Goal: Information Seeking & Learning: Learn about a topic

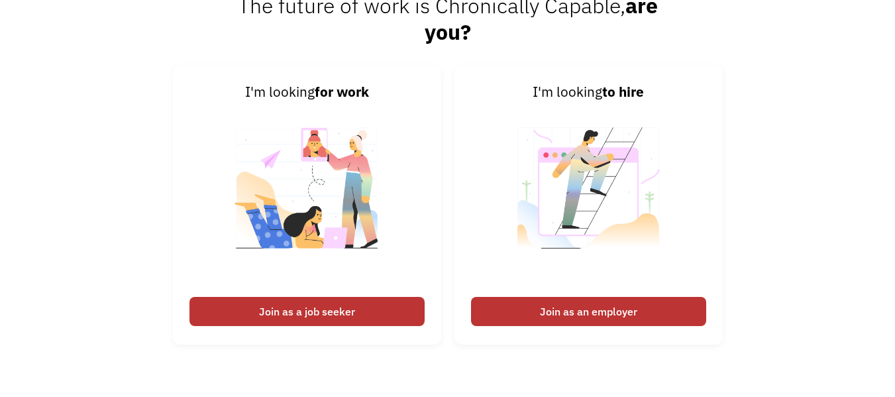
scroll to position [2949, 0]
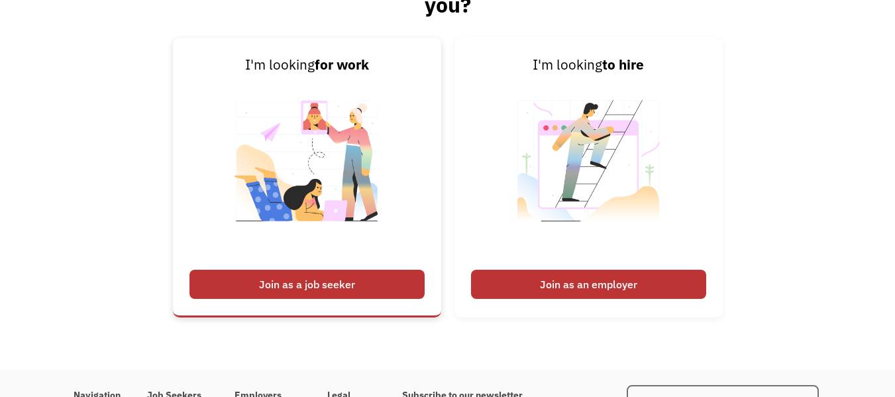
click at [367, 291] on div "Join as a job seeker" at bounding box center [306, 284] width 235 height 29
click at [325, 274] on div "Join as a job seeker" at bounding box center [306, 284] width 235 height 29
click at [344, 187] on img at bounding box center [307, 169] width 165 height 187
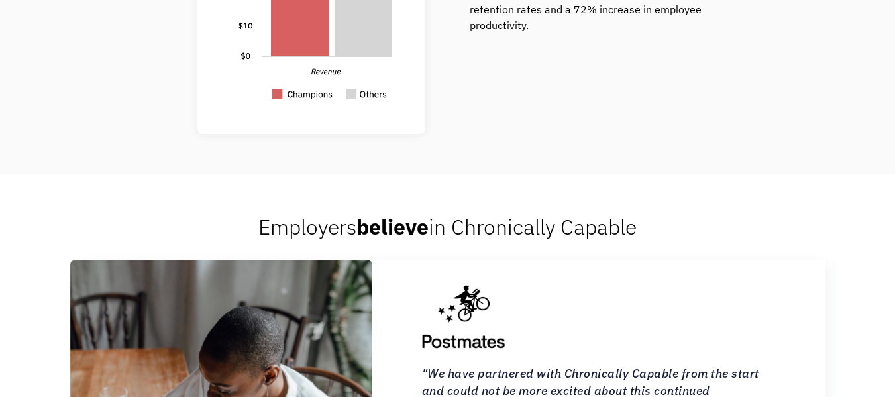
scroll to position [58, 0]
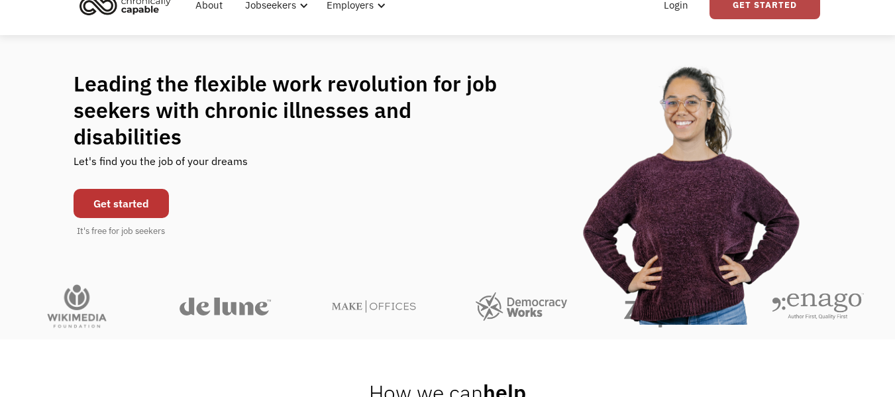
click at [779, 7] on link "Get Started" at bounding box center [764, 5] width 111 height 28
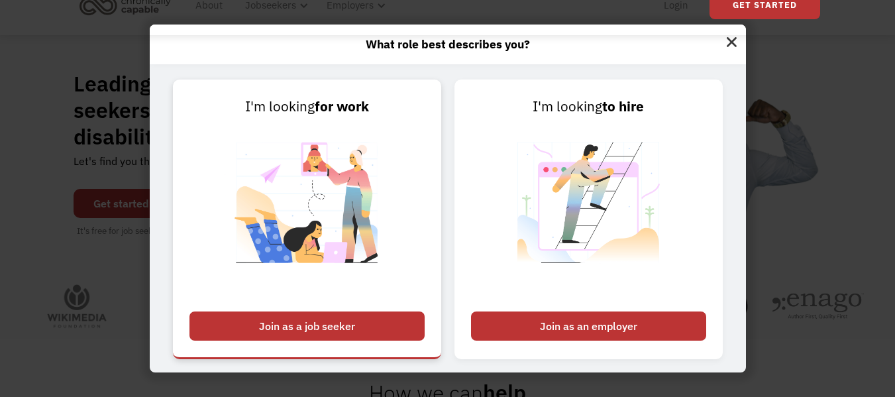
click at [415, 232] on link "I'm looking for work Join as a job seeker" at bounding box center [307, 219] width 268 height 280
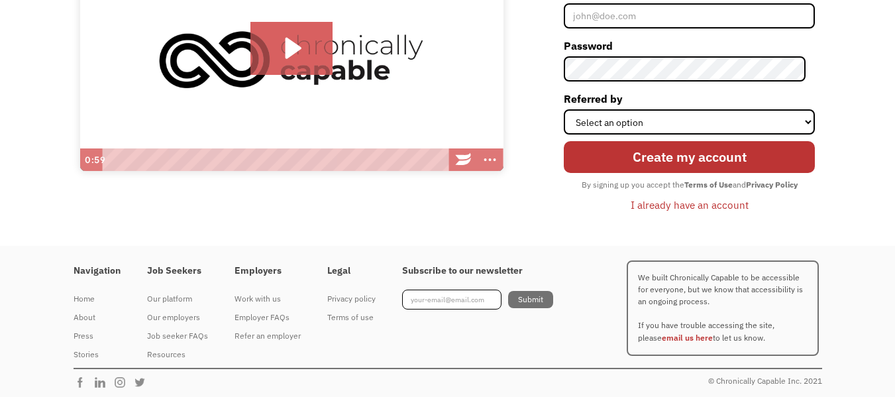
scroll to position [217, 0]
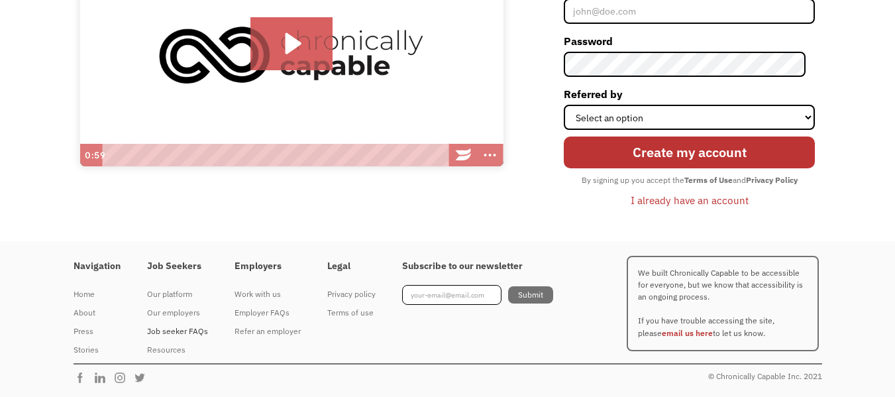
click at [191, 327] on div "Job seeker FAQs" at bounding box center [177, 331] width 61 height 16
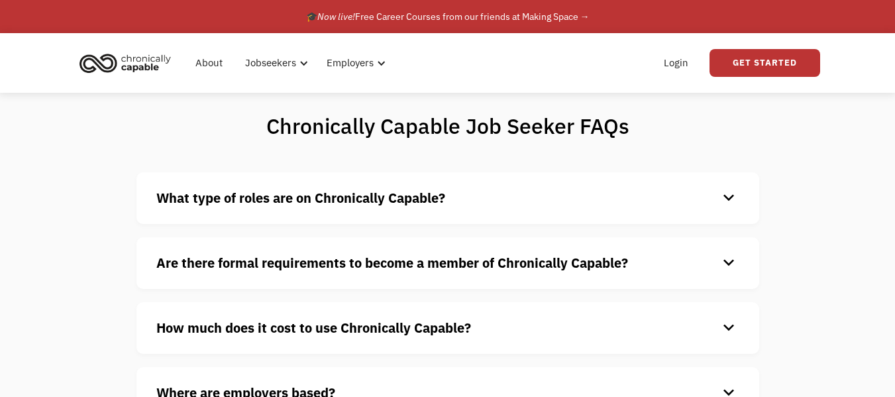
click at [497, 189] on h4 "What type of roles are on Chronically Capable?" at bounding box center [437, 198] width 562 height 20
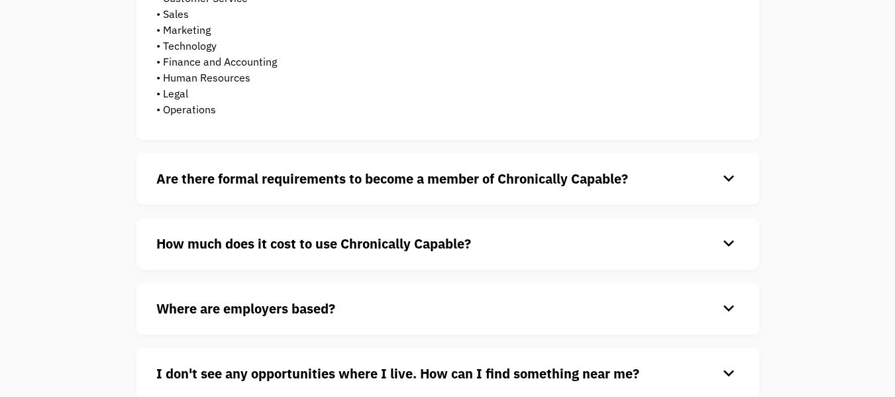
scroll to position [362, 0]
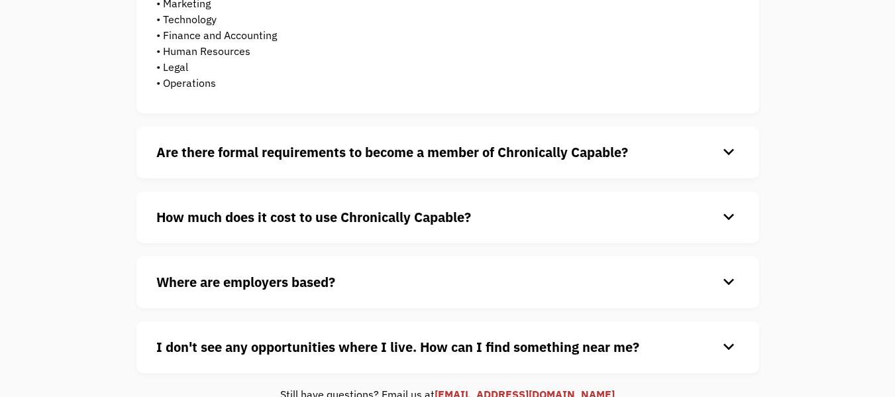
click at [695, 164] on div "Are there formal requirements to become a member of Chronically Capable? keyboa…" at bounding box center [447, 153] width 623 height 52
click at [730, 152] on div "keyboard_arrow_down" at bounding box center [728, 152] width 21 height 20
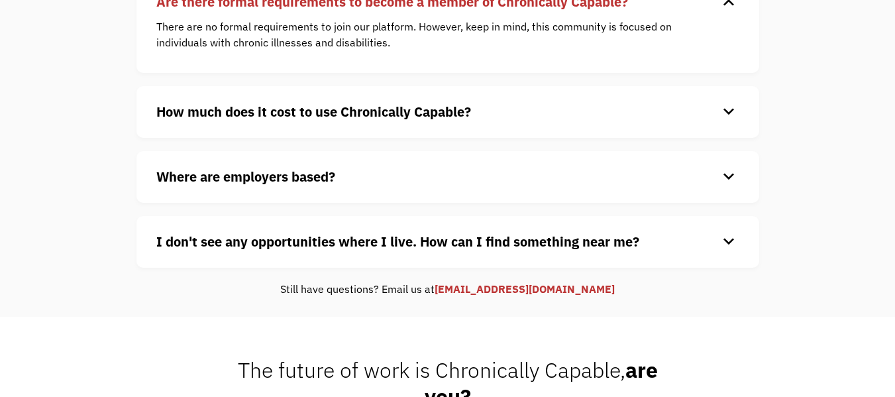
scroll to position [556, 0]
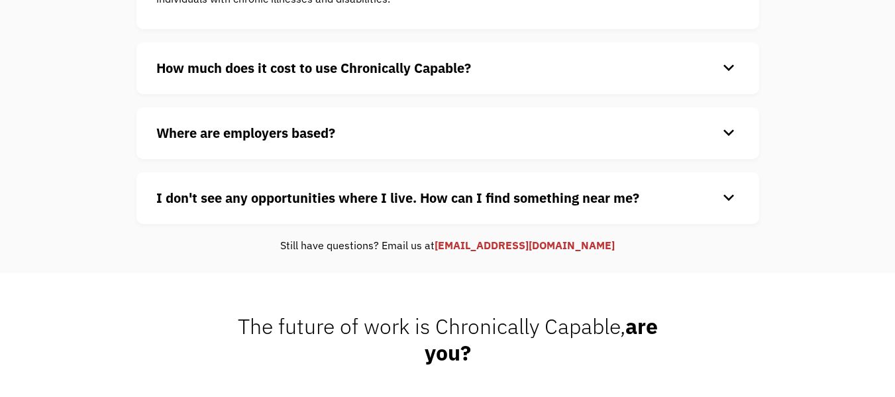
click at [717, 133] on h4 "Where are employers based?" at bounding box center [437, 133] width 562 height 20
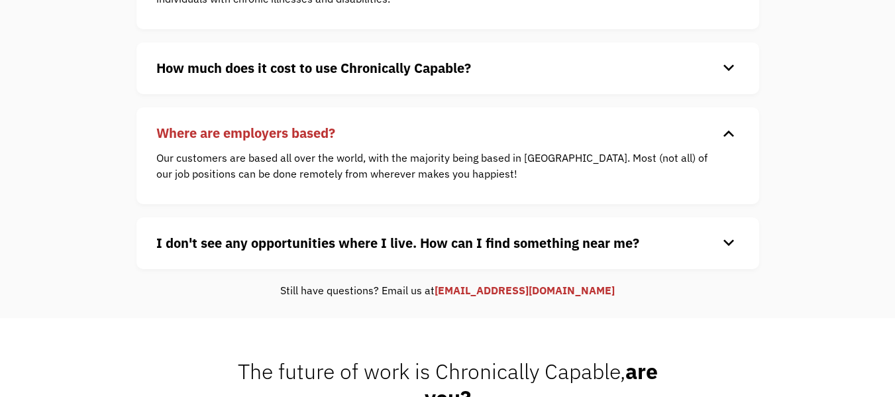
click at [690, 72] on h4 "How much does it cost to use Chronically Capable?" at bounding box center [437, 68] width 562 height 20
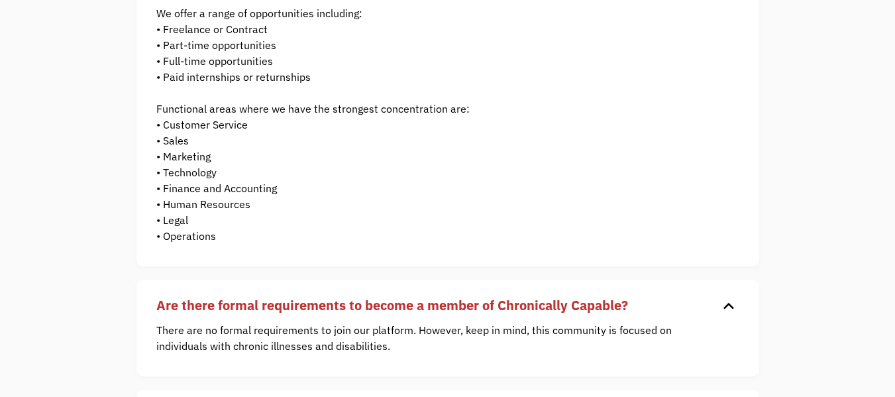
scroll to position [0, 0]
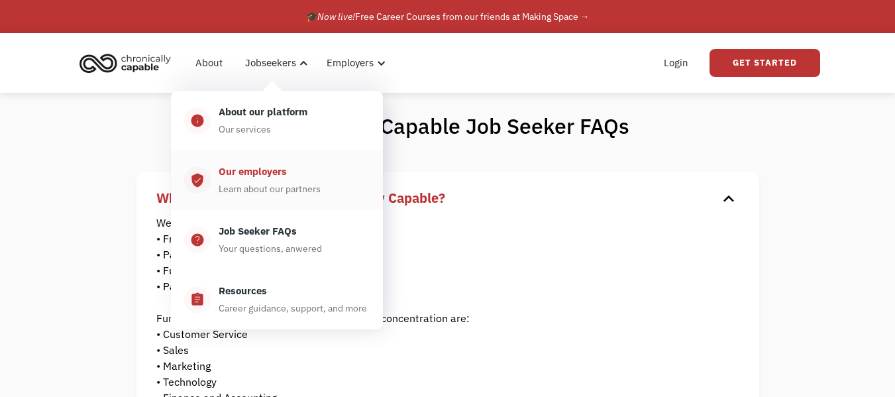
click at [269, 168] on div "Our employers" at bounding box center [253, 172] width 68 height 16
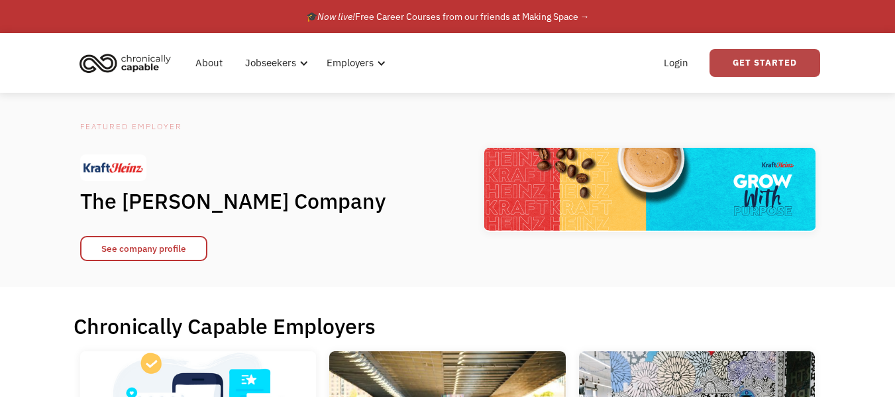
click at [774, 68] on link "Get Started" at bounding box center [764, 63] width 111 height 28
